Goal: Navigation & Orientation: Understand site structure

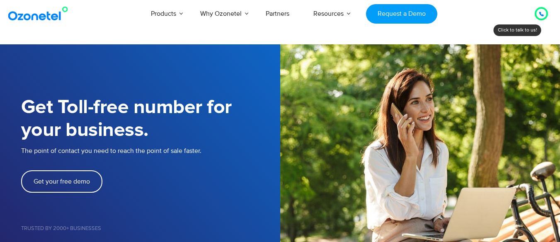
click at [542, 17] on icon at bounding box center [541, 14] width 5 height 5
click at [503, 22] on div "Products AI & CX Voice AI Agents Agent Assist Voice of Customer Quality Audits …" at bounding box center [325, 13] width 456 height 27
click at [547, 10] on div at bounding box center [541, 13] width 13 height 13
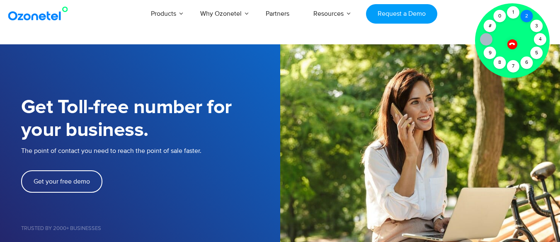
click at [525, 17] on div "2" at bounding box center [527, 16] width 12 height 12
click at [511, 14] on div "1" at bounding box center [513, 12] width 12 height 12
click at [518, 48] on div at bounding box center [512, 40] width 75 height 75
click at [513, 46] on div at bounding box center [512, 44] width 10 height 10
